Goal: Information Seeking & Learning: Learn about a topic

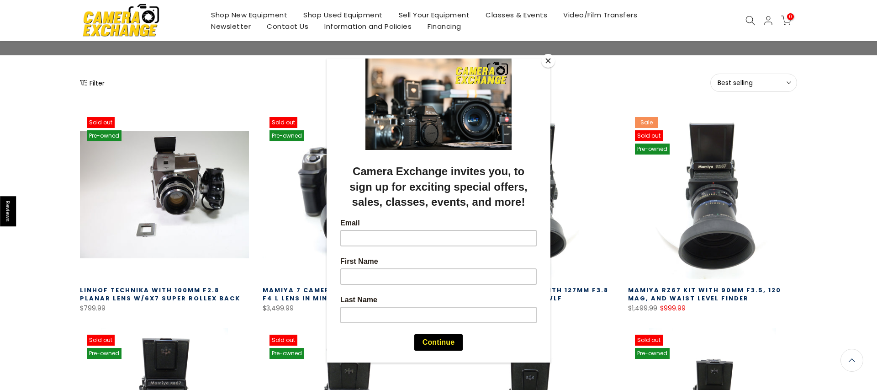
scroll to position [95, 0]
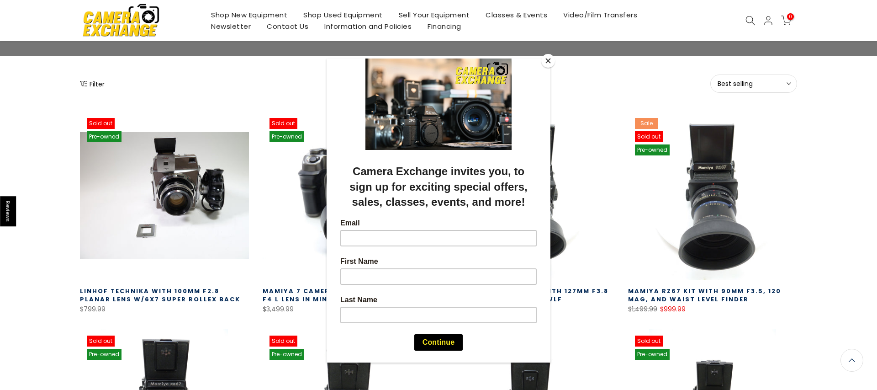
click at [548, 60] on button "Close" at bounding box center [548, 61] width 14 height 14
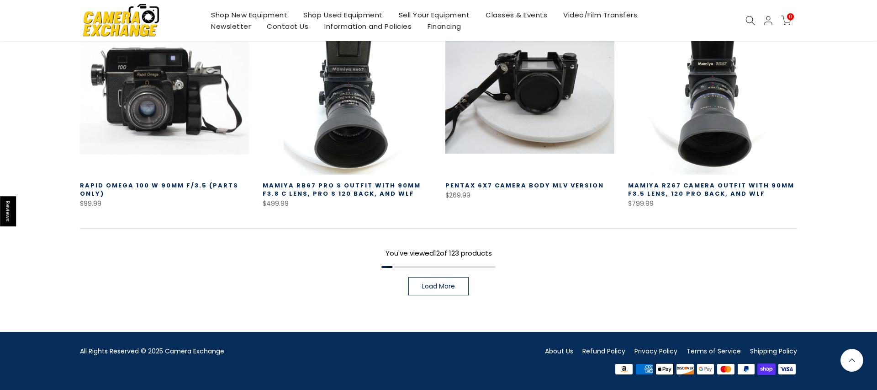
scroll to position [635, 0]
click at [454, 283] on span "Load More" at bounding box center [438, 286] width 33 height 6
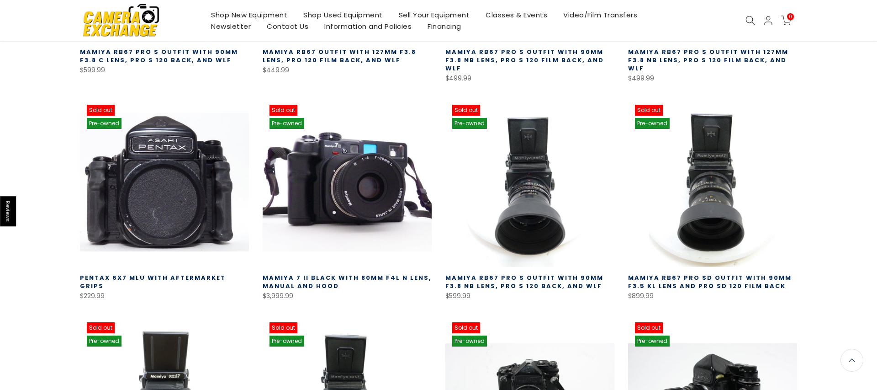
scroll to position [985, 0]
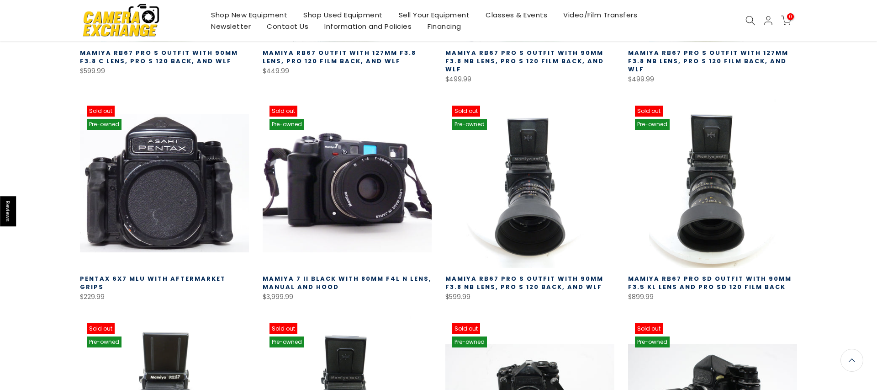
click at [116, 21] on img at bounding box center [121, 19] width 78 height 39
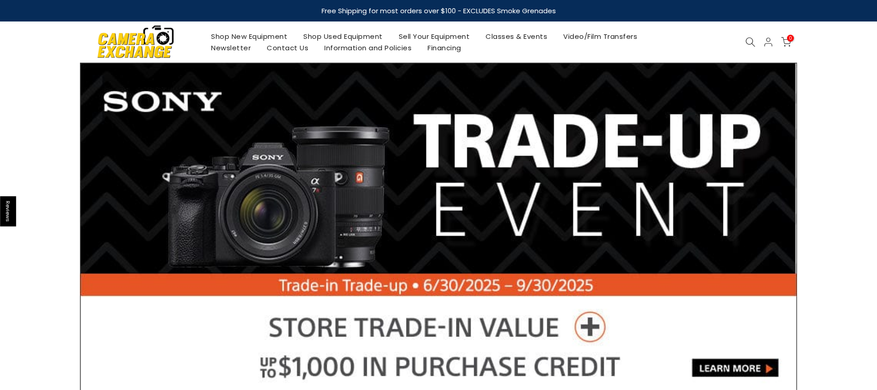
click at [343, 32] on link "Shop Used Equipment" at bounding box center [343, 36] width 95 height 11
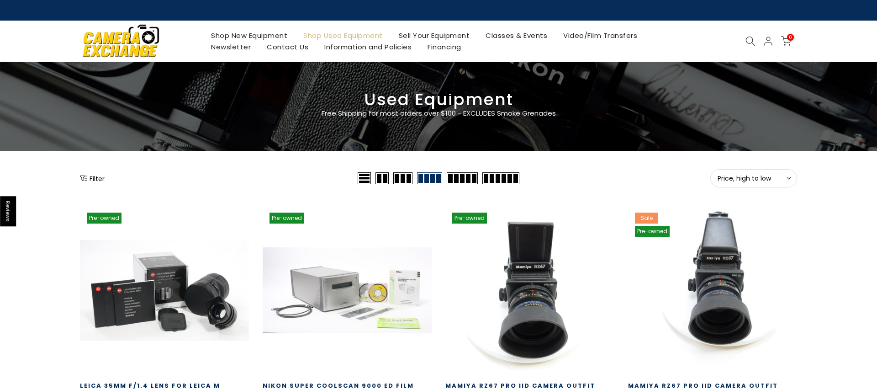
click at [100, 175] on button "Filter" at bounding box center [92, 178] width 25 height 9
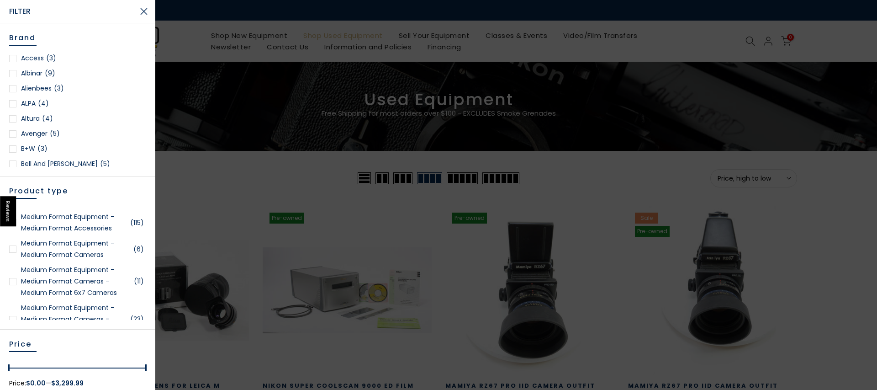
scroll to position [1527, 0]
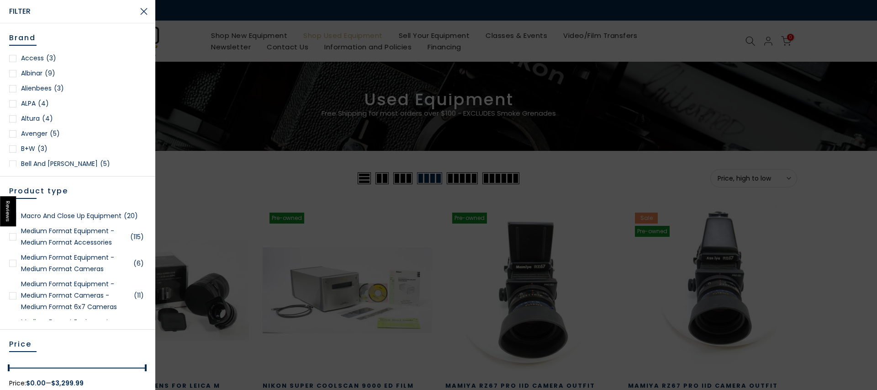
click at [13, 267] on div at bounding box center [12, 262] width 7 height 7
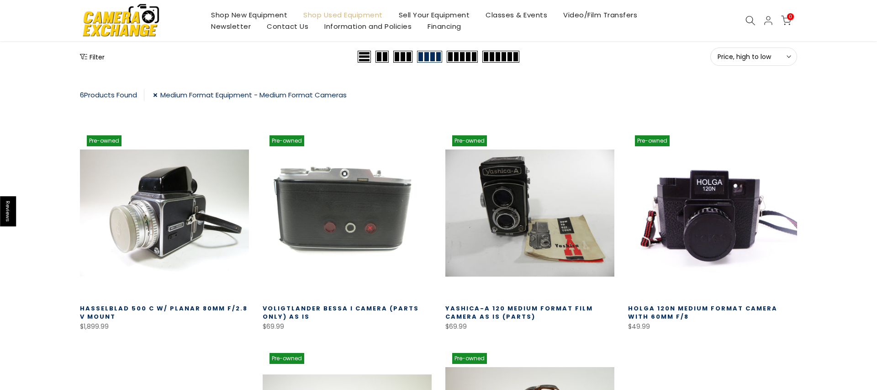
scroll to position [123, 0]
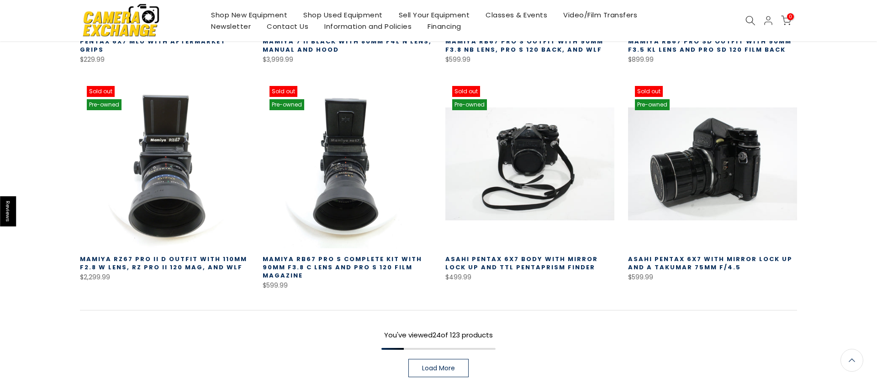
scroll to position [636, 0]
